Goal: Information Seeking & Learning: Understand process/instructions

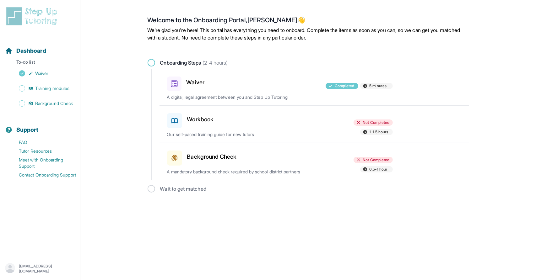
click at [216, 121] on div "Workbook" at bounding box center [203, 120] width 73 height 18
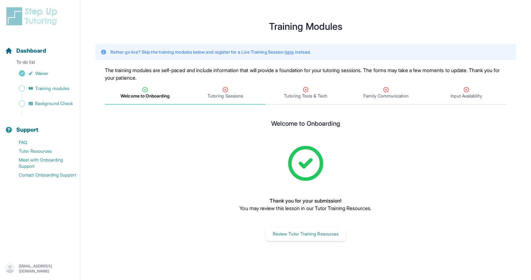
click at [233, 94] on span "Tutoring Sessions" at bounding box center [225, 96] width 36 height 6
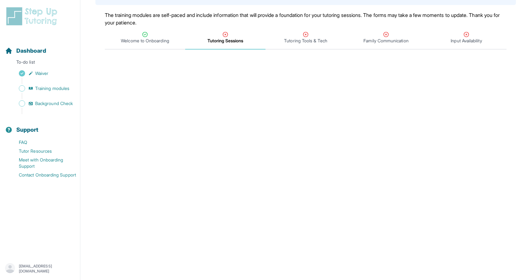
scroll to position [56, 0]
click at [292, 37] on span "Tutoring Tools & Tech" at bounding box center [305, 40] width 43 height 6
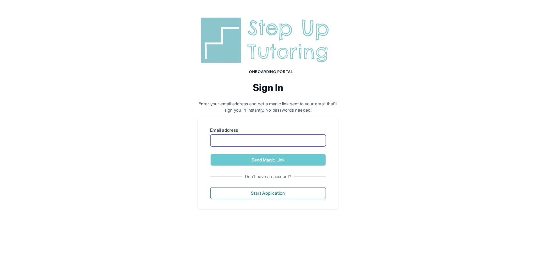
click at [269, 143] on input "Email address" at bounding box center [267, 141] width 115 height 12
type input "**********"
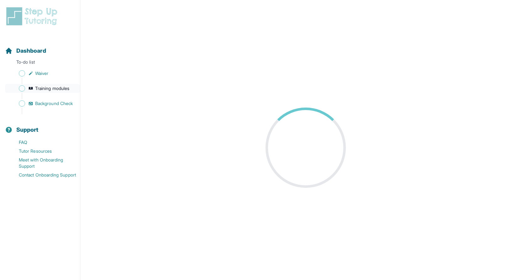
click at [55, 90] on span "Training modules" at bounding box center [52, 88] width 34 height 6
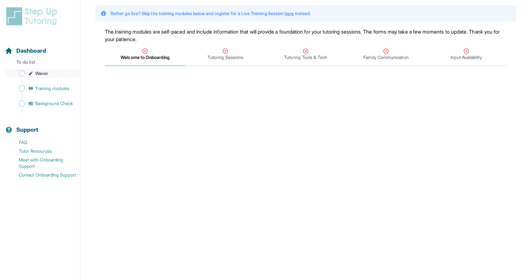
click at [40, 72] on span "Waiver" at bounding box center [41, 73] width 13 height 6
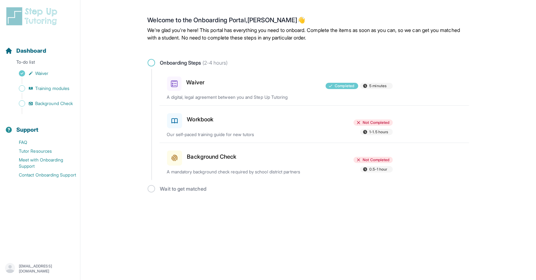
click at [280, 124] on div at bounding box center [279, 120] width 73 height 18
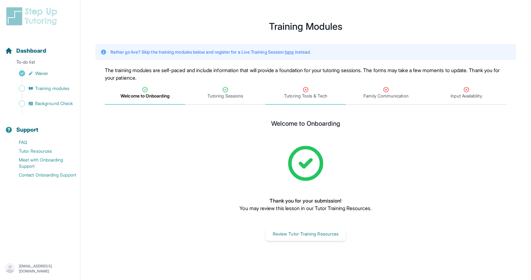
click at [303, 90] on icon "Tabs" at bounding box center [306, 90] width 6 height 6
